Goal: Check status: Check status

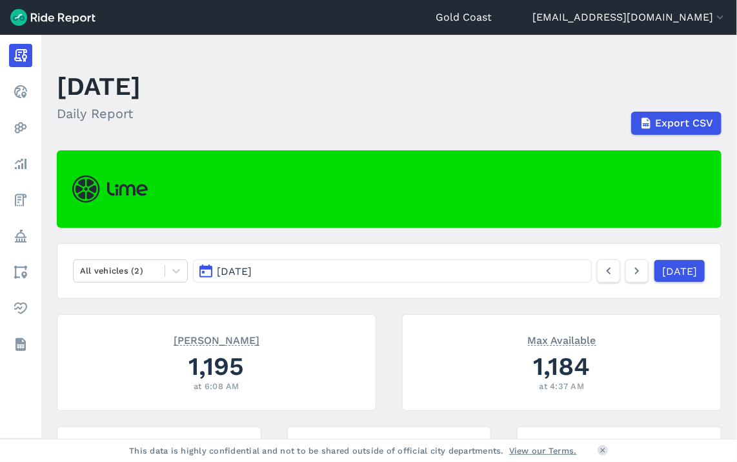
click at [500, 272] on button "[DATE]" at bounding box center [392, 271] width 399 height 23
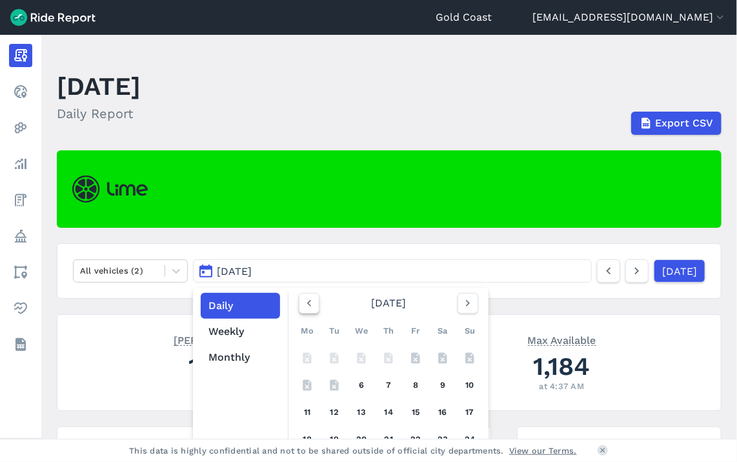
click at [306, 304] on icon "button" at bounding box center [309, 303] width 13 height 13
click at [469, 298] on icon "button" at bounding box center [468, 303] width 13 height 13
drag, startPoint x: 732, startPoint y: 85, endPoint x: 731, endPoint y: 130, distance: 44.6
click at [731, 130] on header "[DATE] Daily Report Export CSV" at bounding box center [397, 100] width 681 height 69
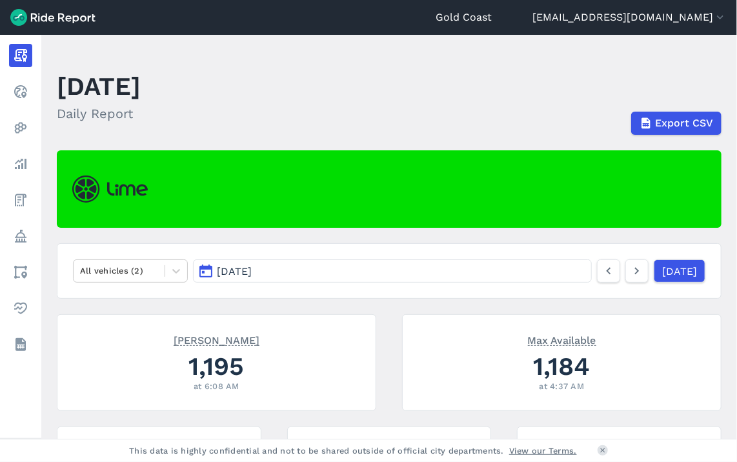
click at [628, 83] on header "[DATE] Daily Report Export CSV" at bounding box center [397, 100] width 681 height 69
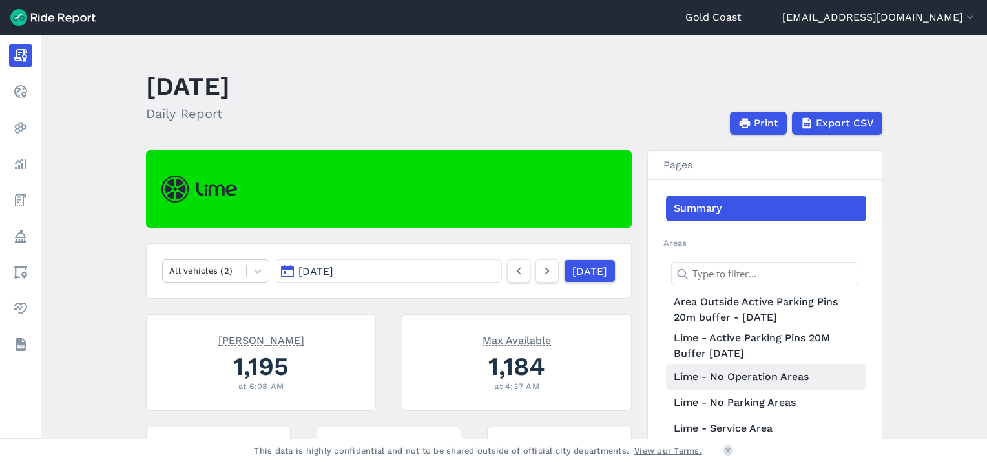
click at [727, 379] on link "Lime - No Operation Areas" at bounding box center [766, 377] width 200 height 26
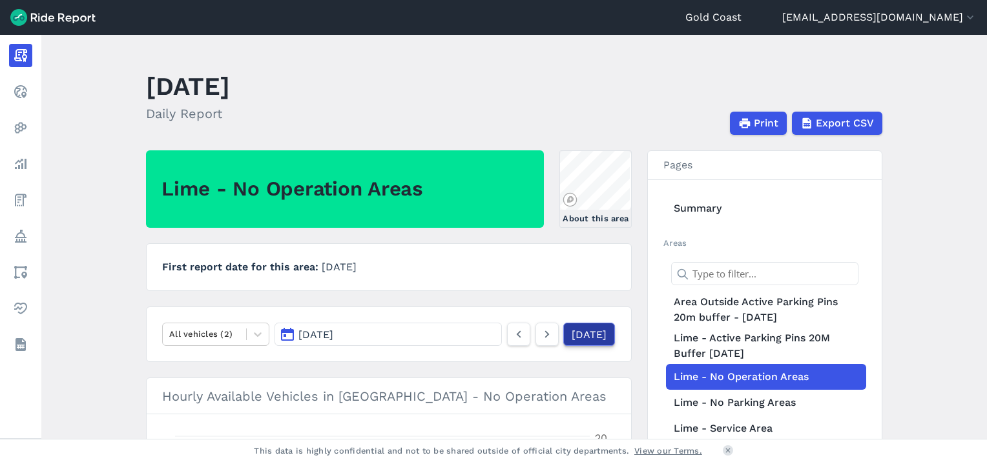
click at [563, 333] on link "[DATE]" at bounding box center [589, 334] width 52 height 23
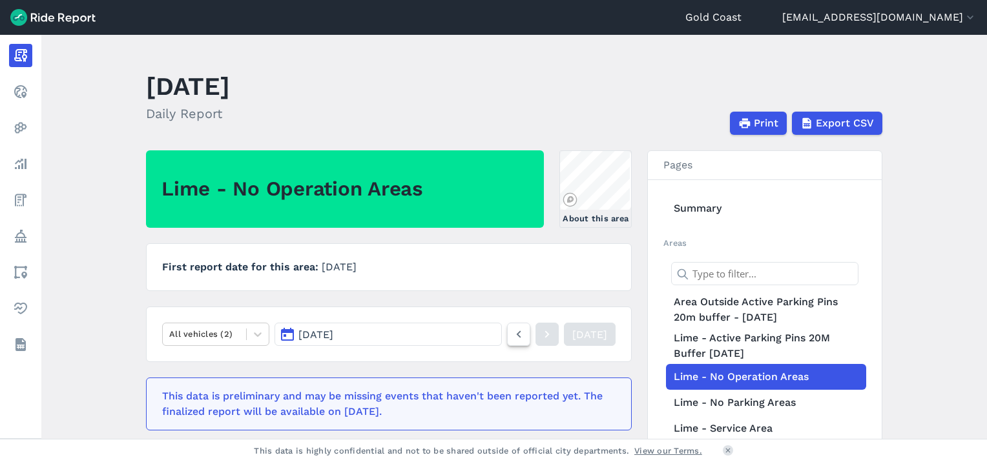
drag, startPoint x: 515, startPoint y: 336, endPoint x: 503, endPoint y: 336, distance: 12.3
click at [510, 336] on div "[DATE]" at bounding box center [561, 334] width 108 height 23
click at [511, 336] on icon at bounding box center [518, 334] width 14 height 15
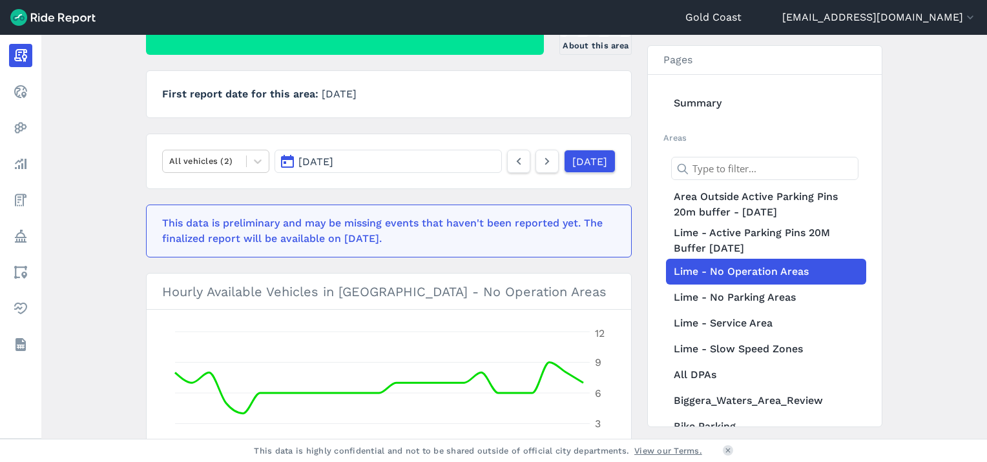
scroll to position [176, 0]
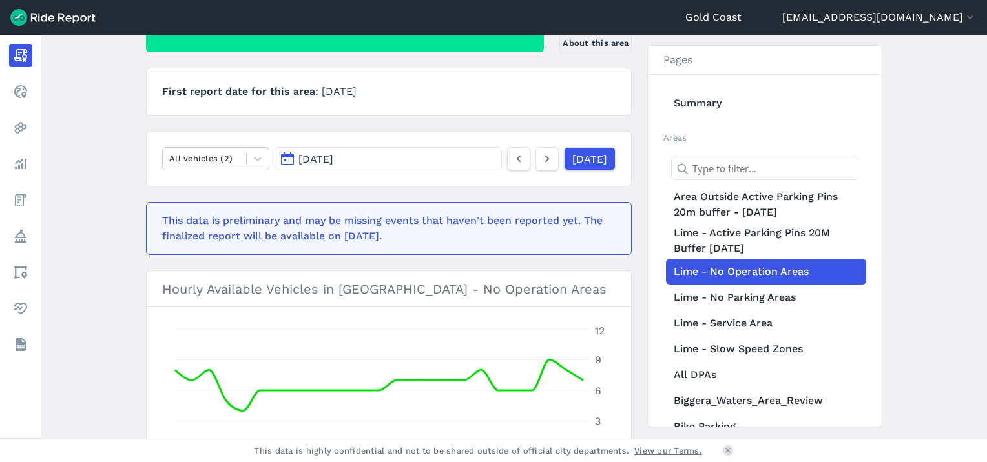
click at [333, 161] on span "[DATE]" at bounding box center [315, 159] width 35 height 12
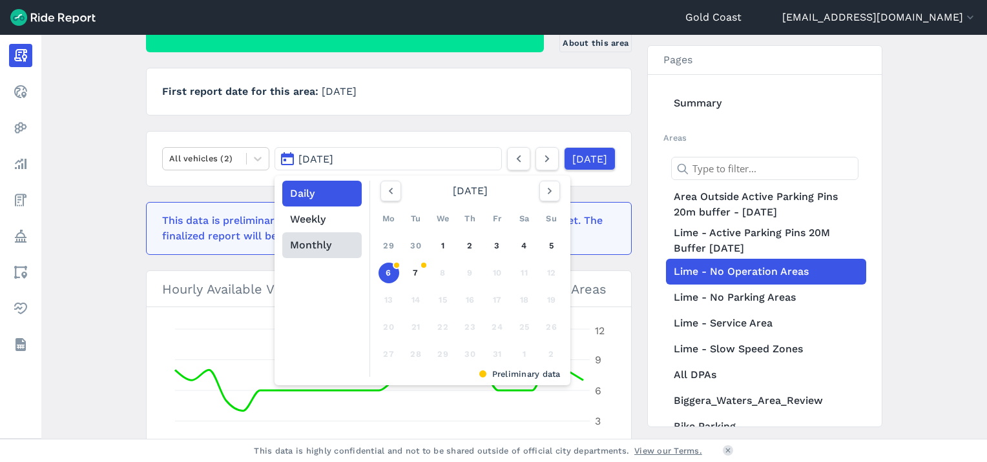
click at [304, 244] on button "Monthly" at bounding box center [321, 245] width 79 height 26
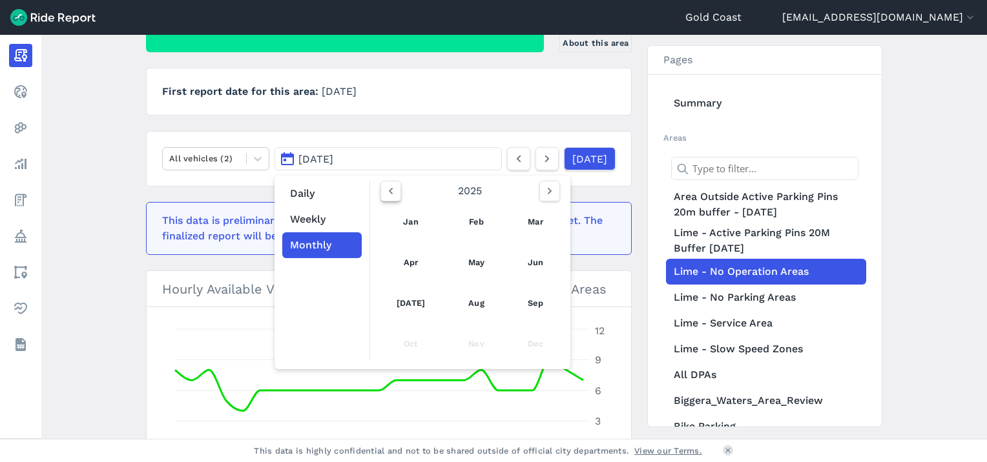
click at [389, 192] on use "button" at bounding box center [390, 191] width 4 height 6
